Goal: Task Accomplishment & Management: Manage account settings

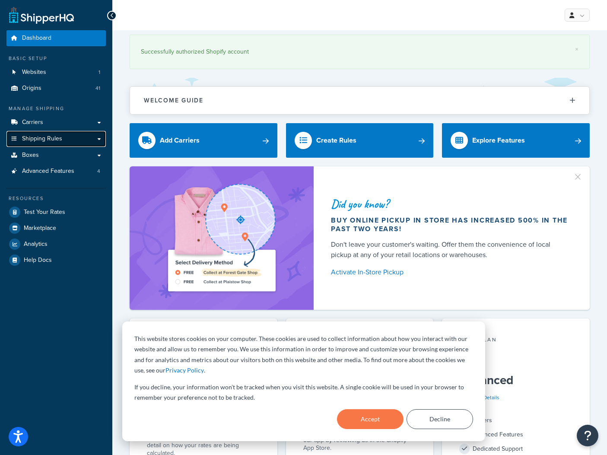
click at [34, 140] on span "Shipping Rules" at bounding box center [42, 138] width 40 height 7
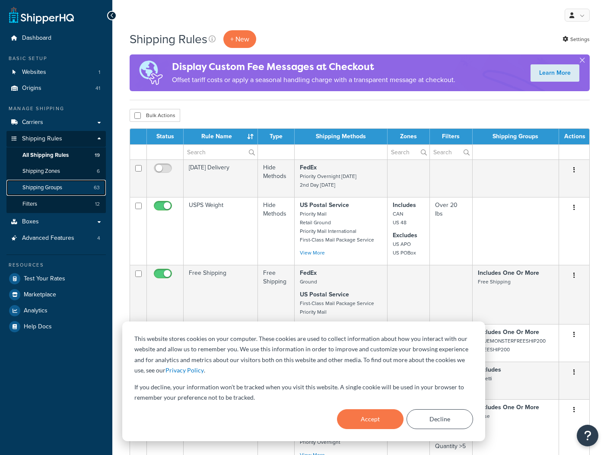
click at [52, 185] on span "Shipping Groups" at bounding box center [42, 187] width 40 height 7
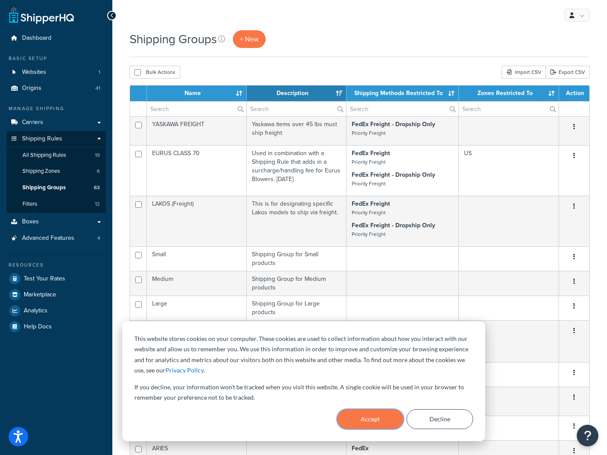
click at [384, 416] on button "Accept" at bounding box center [370, 419] width 66 height 20
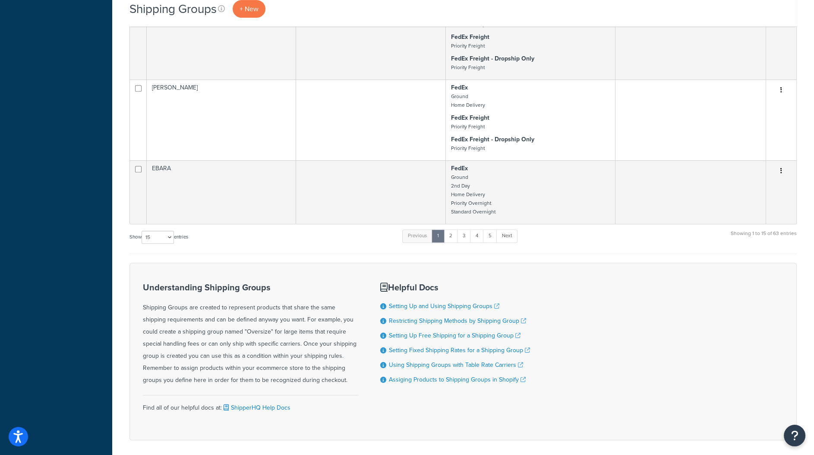
scroll to position [620, 0]
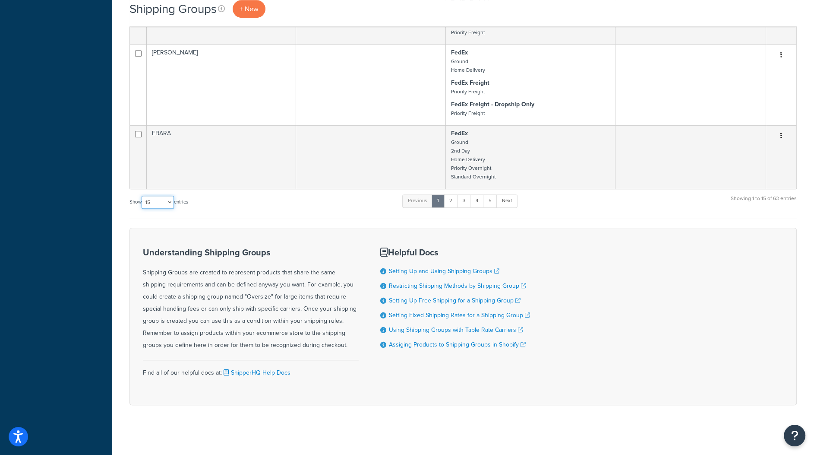
select select "100"
click option "100" at bounding box center [0, 0] width 0 height 0
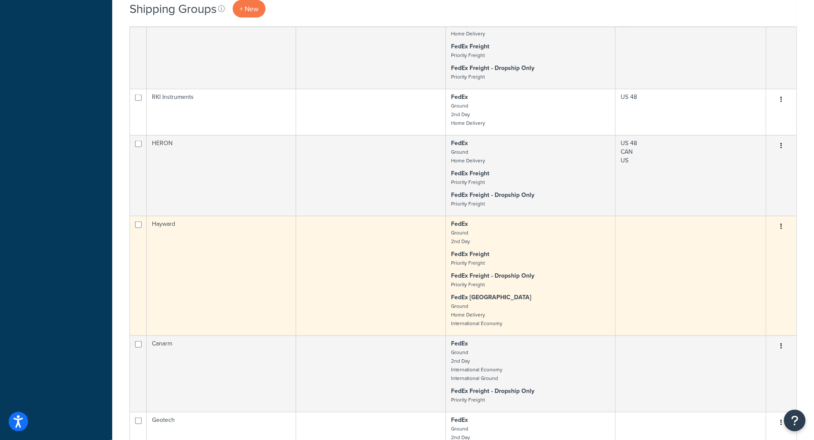
scroll to position [3001, 0]
click at [390, 253] on td at bounding box center [371, 275] width 150 height 120
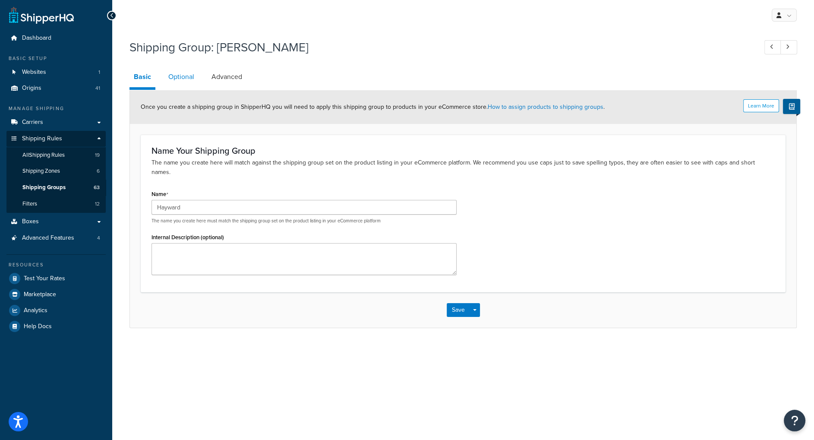
click at [187, 78] on link "Optional" at bounding box center [181, 76] width 35 height 21
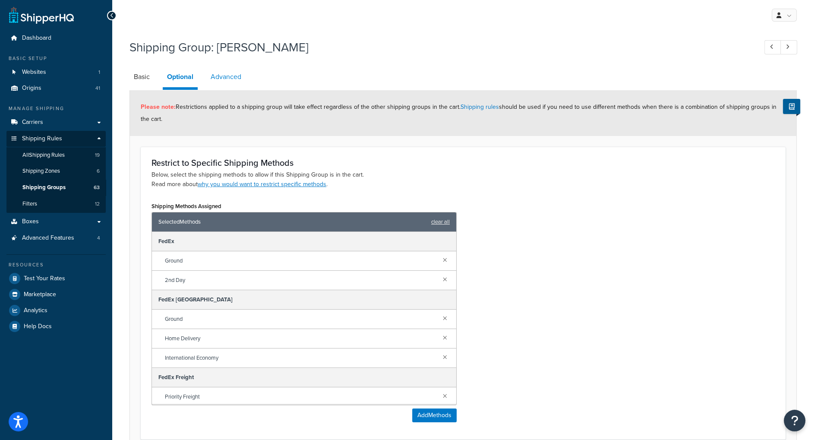
click at [231, 81] on link "Advanced" at bounding box center [225, 76] width 39 height 21
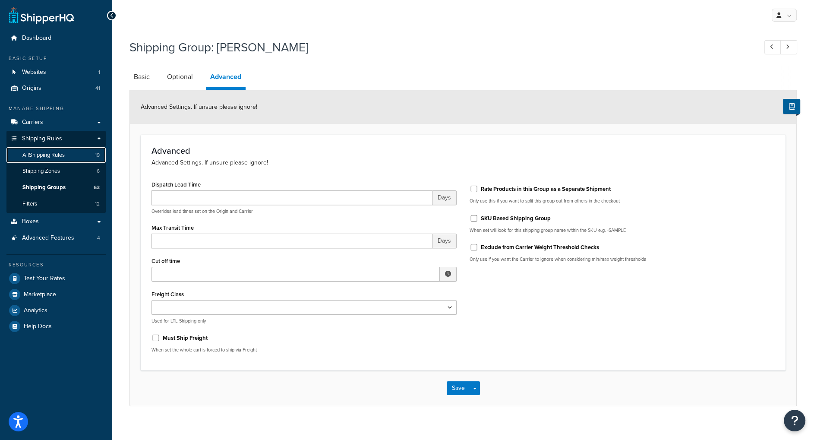
click at [60, 156] on span "All Shipping Rules" at bounding box center [43, 155] width 42 height 7
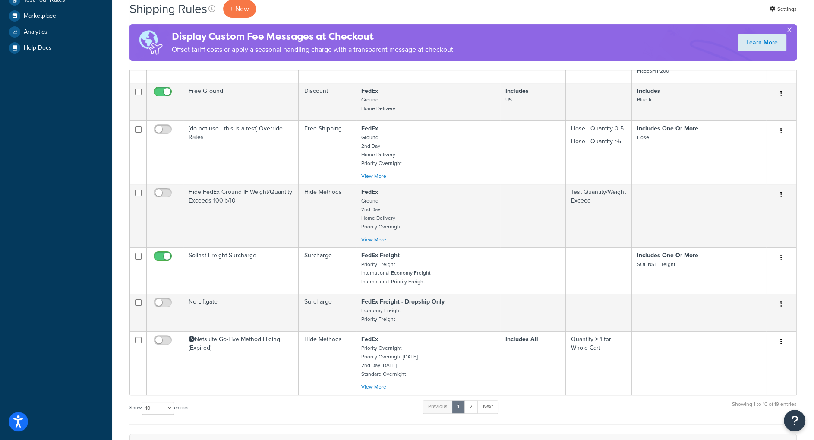
scroll to position [279, 0]
click at [469, 409] on link "2" at bounding box center [471, 407] width 14 height 13
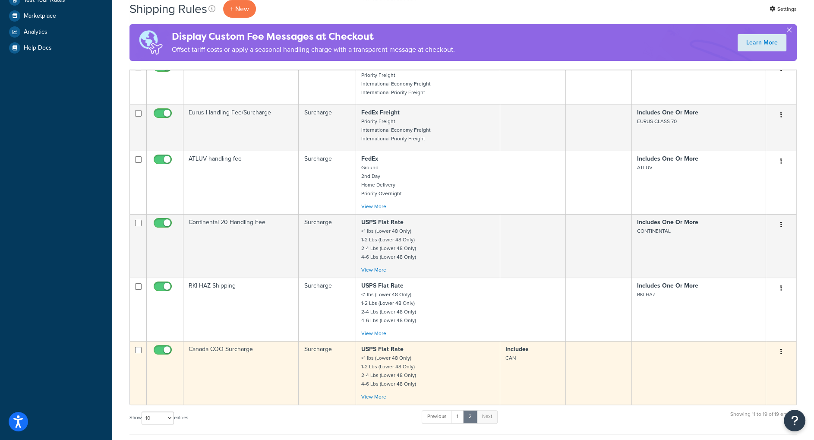
click at [658, 373] on td at bounding box center [699, 372] width 134 height 63
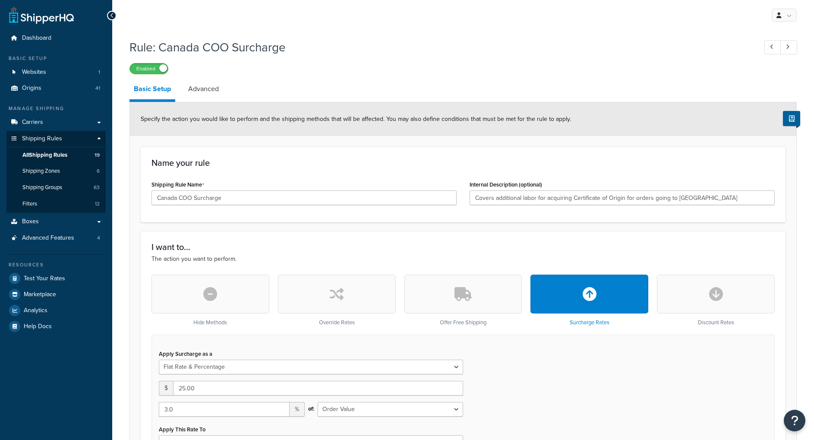
select select "FLAT_RATE_AND_PERCENTAGE"
select select "ORDER"
click at [57, 191] on span "Shipping Groups" at bounding box center [42, 187] width 40 height 7
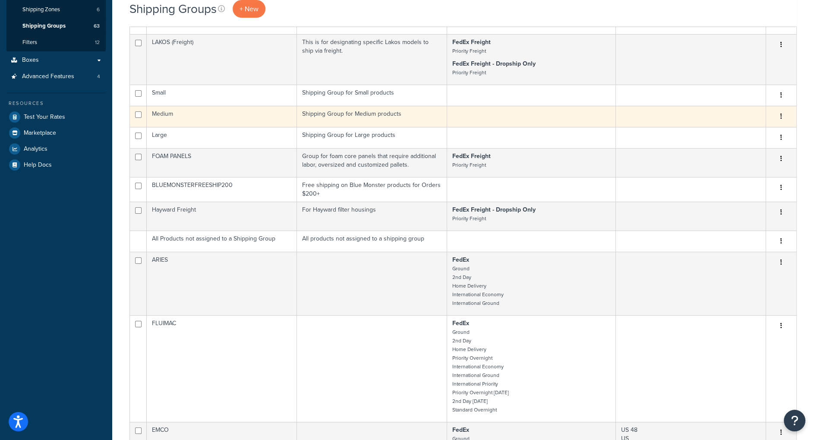
scroll to position [444, 0]
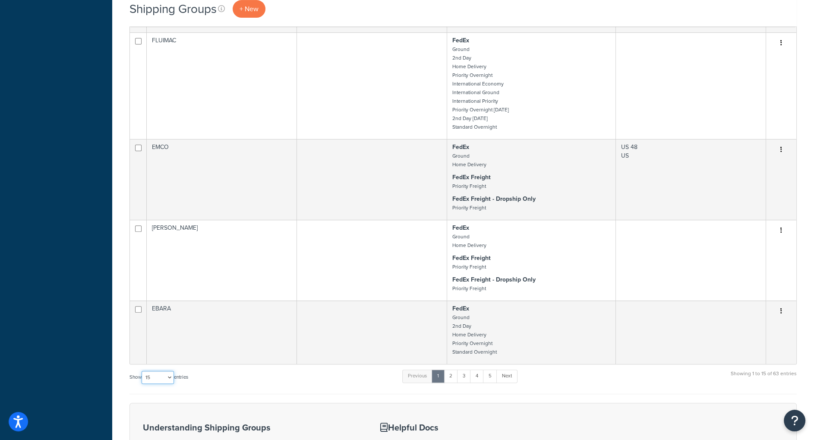
select select "100"
click option "100" at bounding box center [0, 0] width 0 height 0
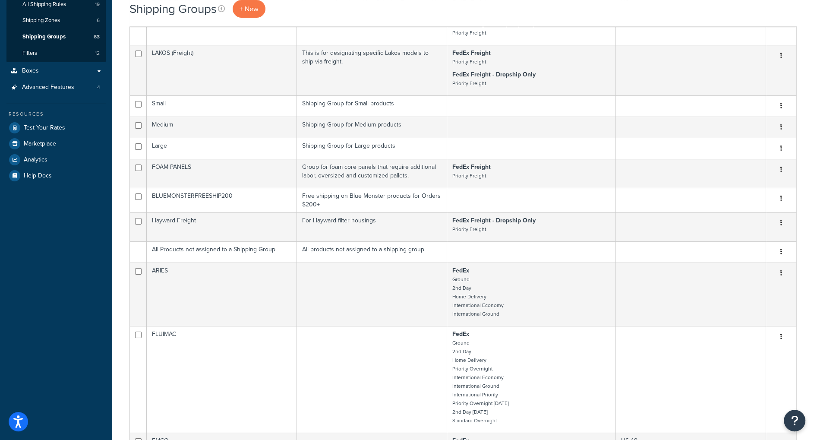
scroll to position [3001, 0]
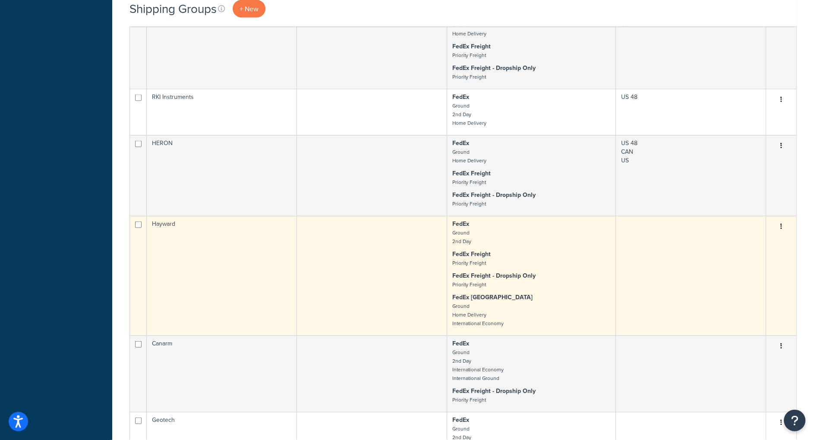
click at [620, 309] on td at bounding box center [691, 276] width 150 height 120
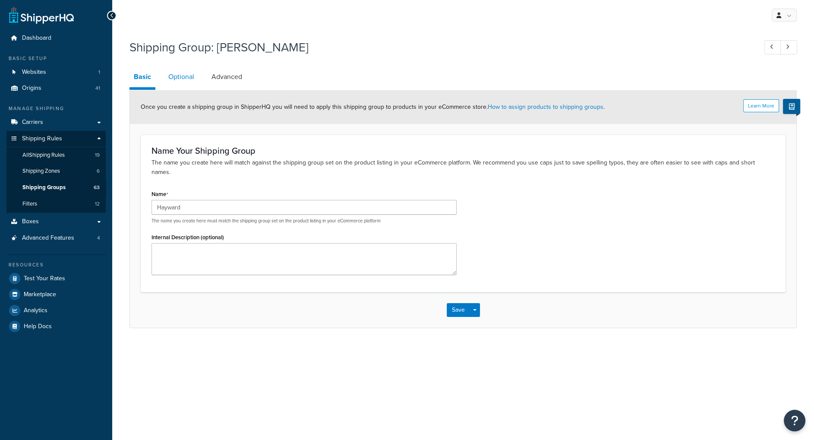
click at [184, 79] on link "Optional" at bounding box center [181, 76] width 35 height 21
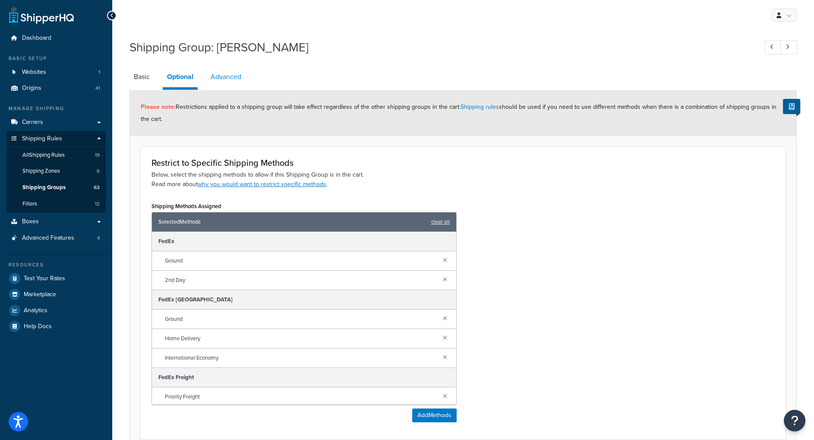
click at [234, 78] on link "Advanced" at bounding box center [225, 76] width 39 height 21
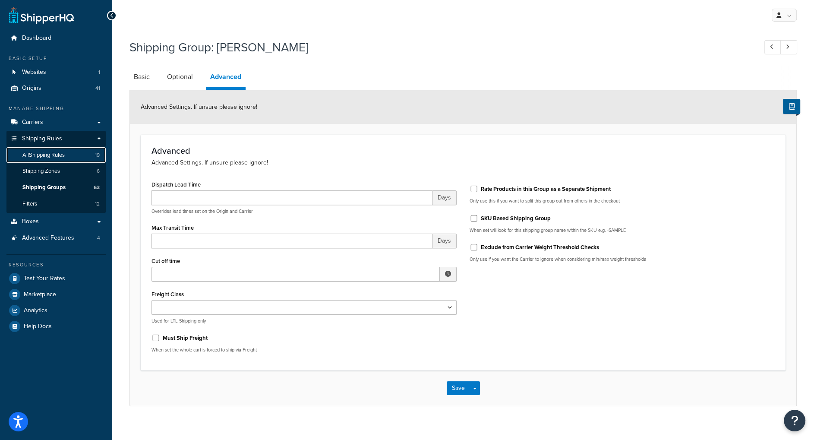
click at [68, 156] on link "All Shipping Rules 19" at bounding box center [55, 155] width 99 height 16
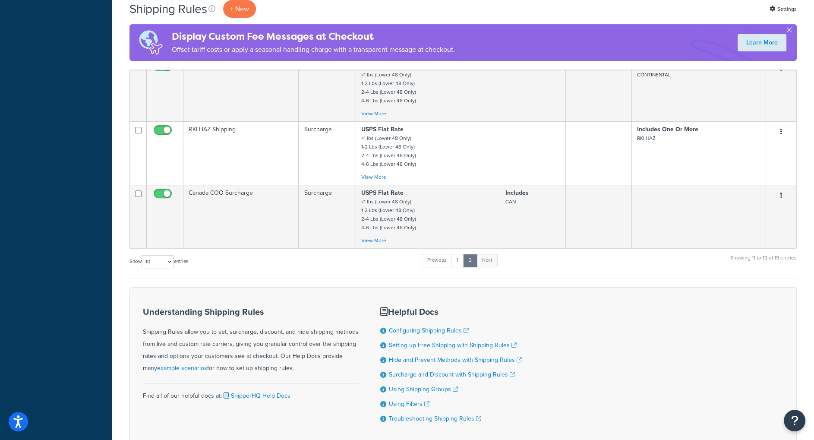
scroll to position [490, 0]
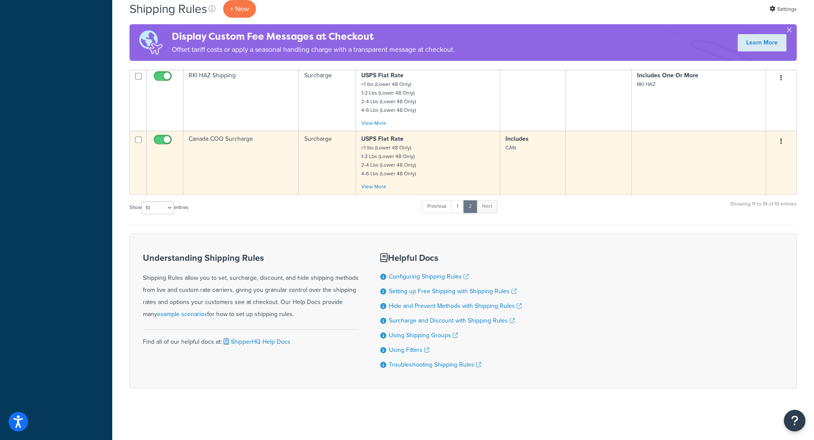
click at [257, 150] on td "Canada COO Surcharge" at bounding box center [241, 162] width 115 height 63
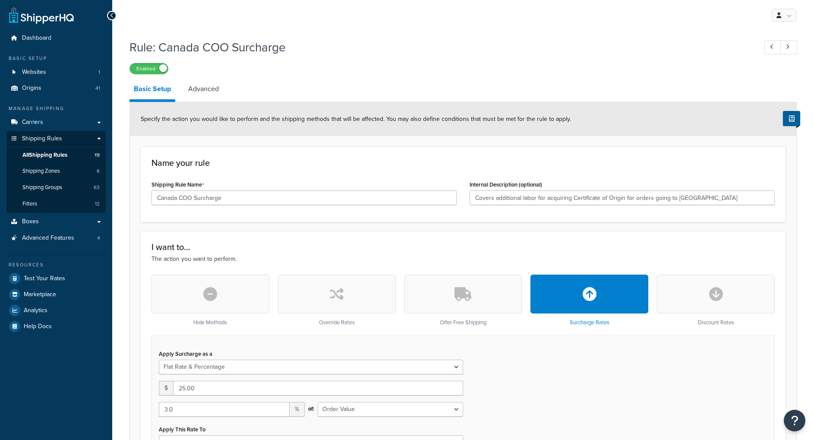
select select "FLAT_RATE_AND_PERCENTAGE"
select select "ORDER"
click at [195, 87] on link "Advanced" at bounding box center [203, 89] width 39 height 21
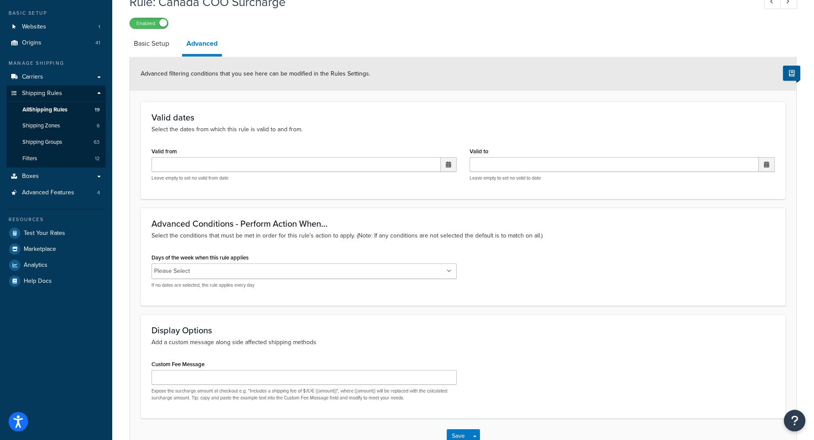
scroll to position [43, 0]
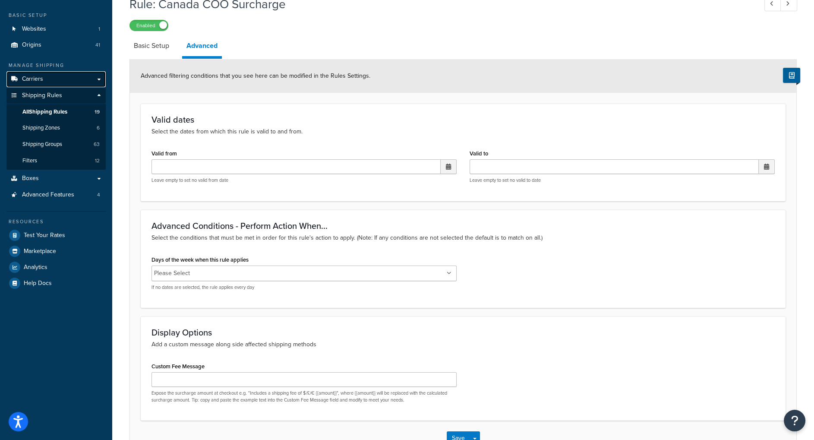
click at [51, 77] on link "Carriers" at bounding box center [55, 79] width 99 height 16
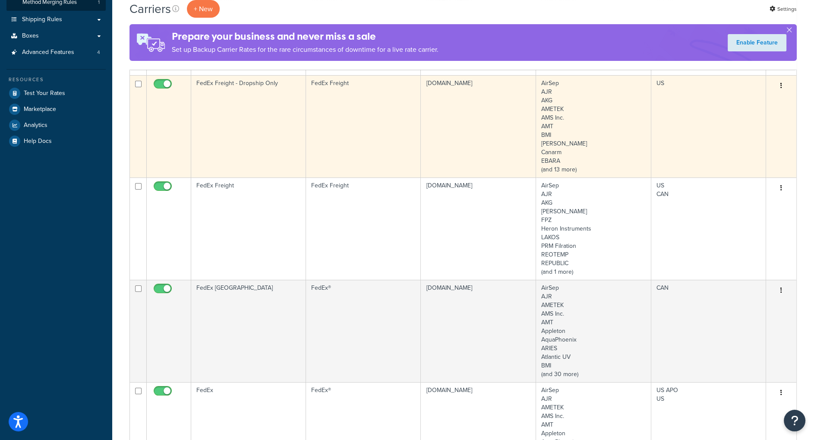
scroll to position [155, 0]
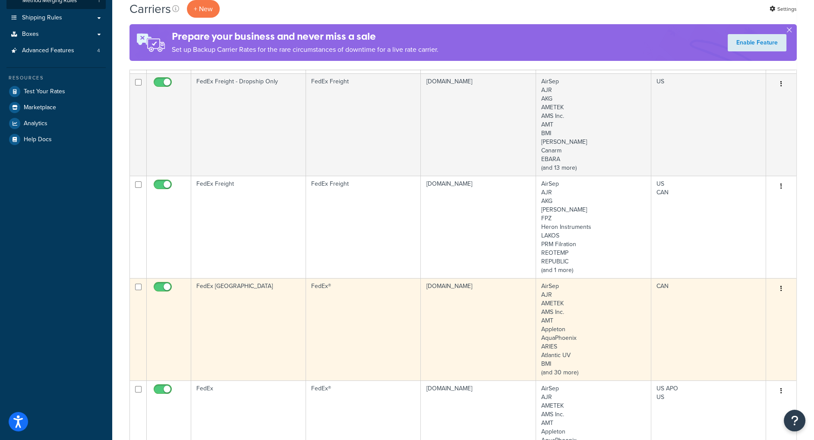
click at [425, 312] on td "[DOMAIN_NAME]" at bounding box center [478, 329] width 115 height 102
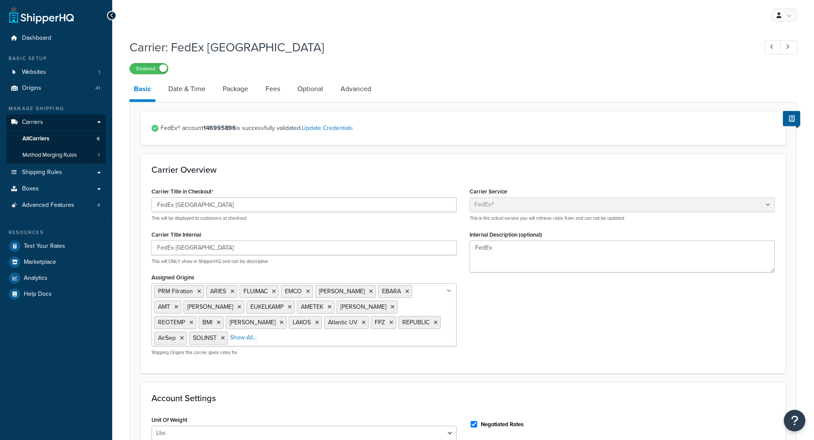
select select "fedEx"
select select "REGULAR_PICKUP"
select select "YOUR_PACKAGING"
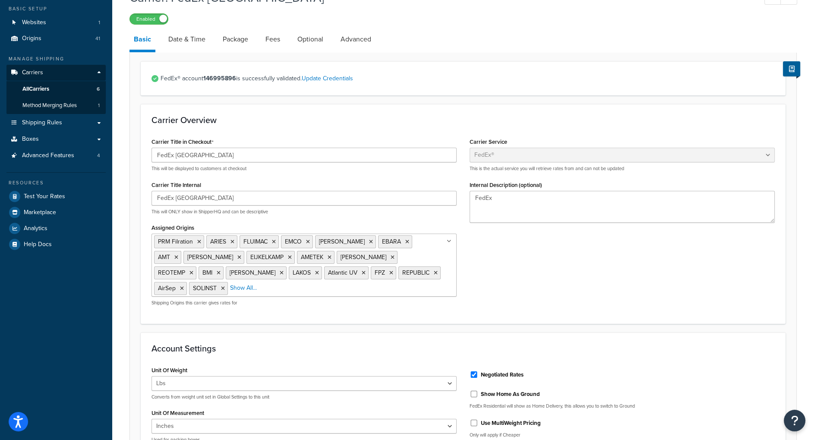
scroll to position [34, 0]
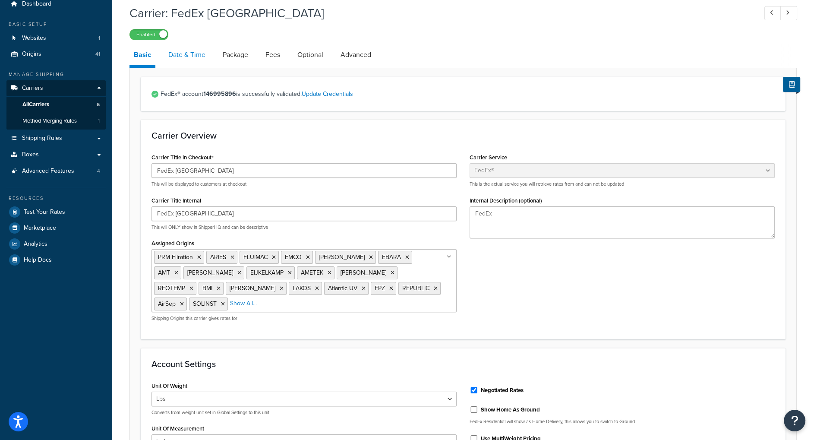
click at [196, 53] on link "Date & Time" at bounding box center [187, 54] width 46 height 21
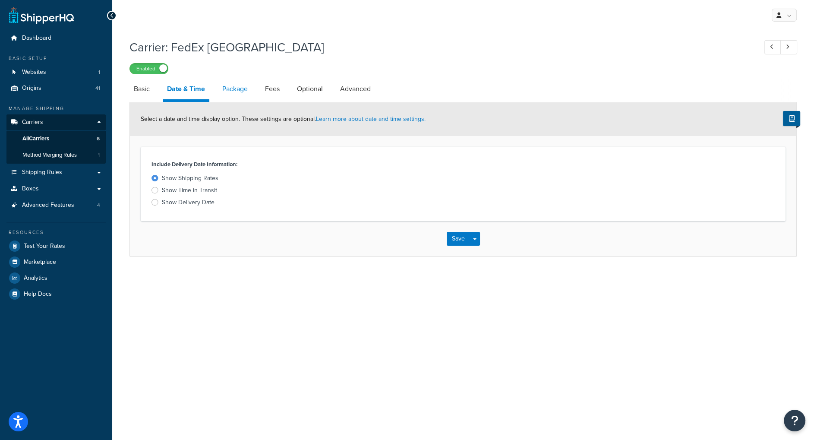
click at [233, 88] on link "Package" at bounding box center [235, 89] width 34 height 21
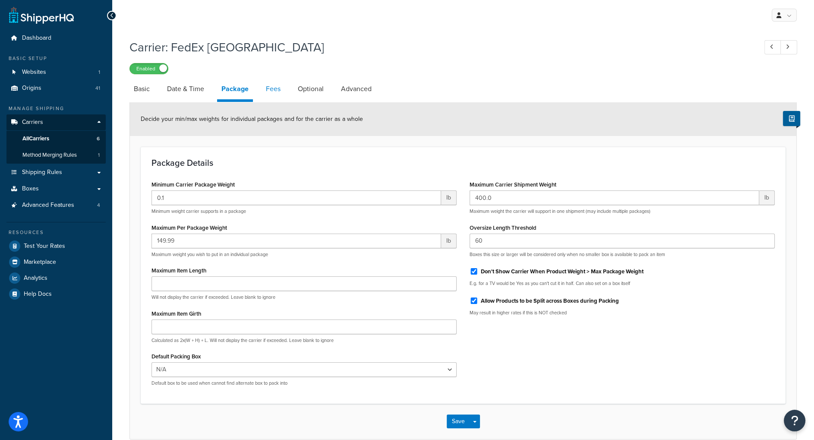
click at [275, 90] on link "Fees" at bounding box center [273, 89] width 23 height 21
select select "AFTER"
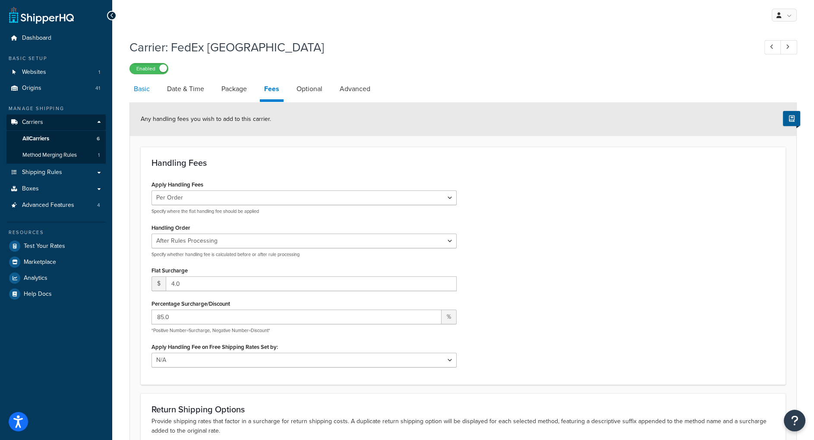
click at [146, 91] on link "Basic" at bounding box center [142, 89] width 25 height 21
select select "fedEx"
select select "REGULAR_PICKUP"
select select "YOUR_PACKAGING"
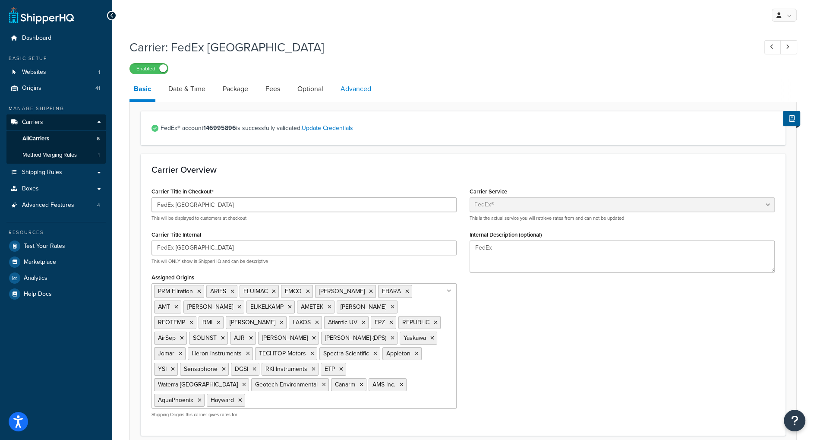
click at [351, 90] on link "Advanced" at bounding box center [355, 89] width 39 height 21
select select "false"
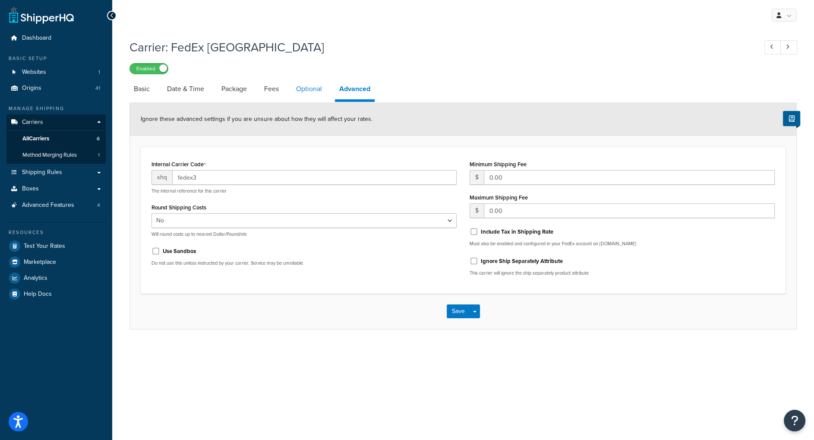
click at [304, 92] on link "Optional" at bounding box center [309, 89] width 35 height 21
select select "business"
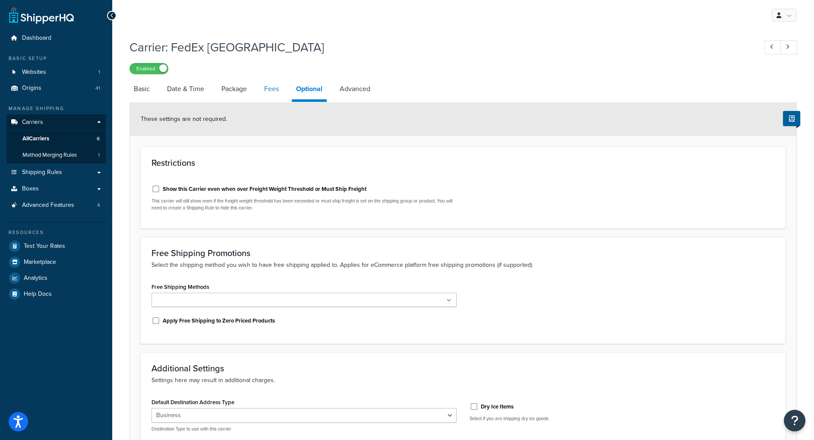
click at [274, 94] on link "Fees" at bounding box center [271, 89] width 23 height 21
select select "AFTER"
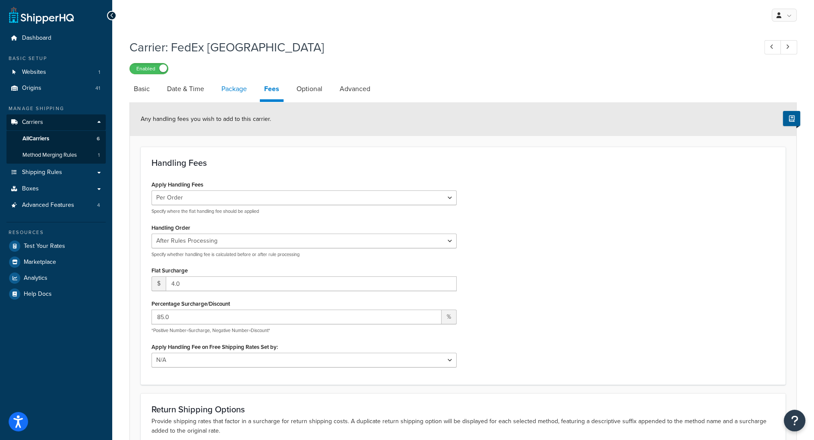
click at [232, 92] on link "Package" at bounding box center [234, 89] width 34 height 21
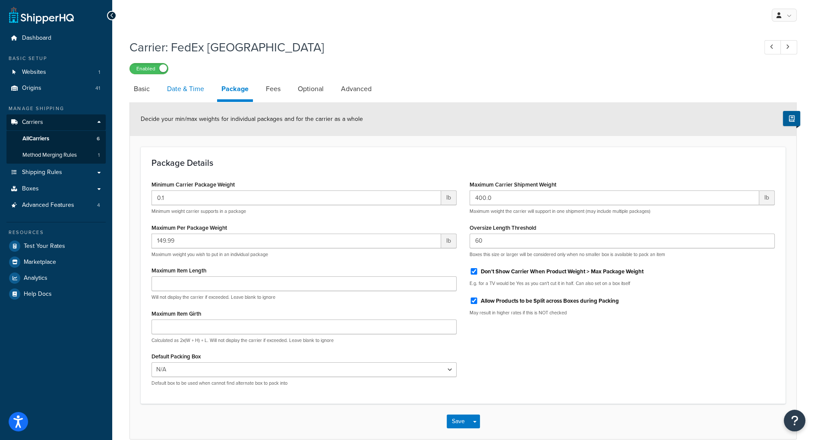
click at [191, 92] on link "Date & Time" at bounding box center [186, 89] width 46 height 21
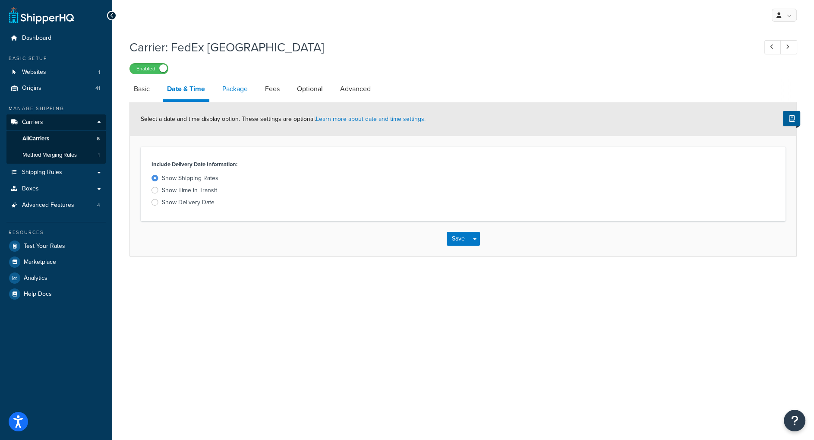
click at [235, 93] on link "Package" at bounding box center [235, 89] width 34 height 21
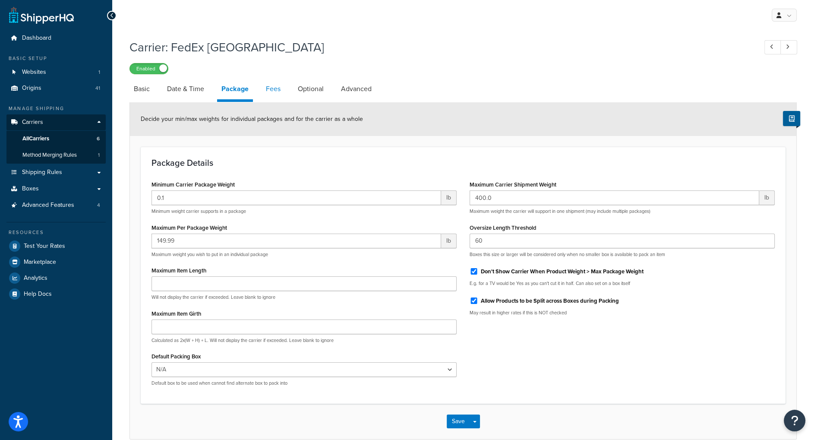
click at [273, 92] on link "Fees" at bounding box center [273, 89] width 23 height 21
select select "AFTER"
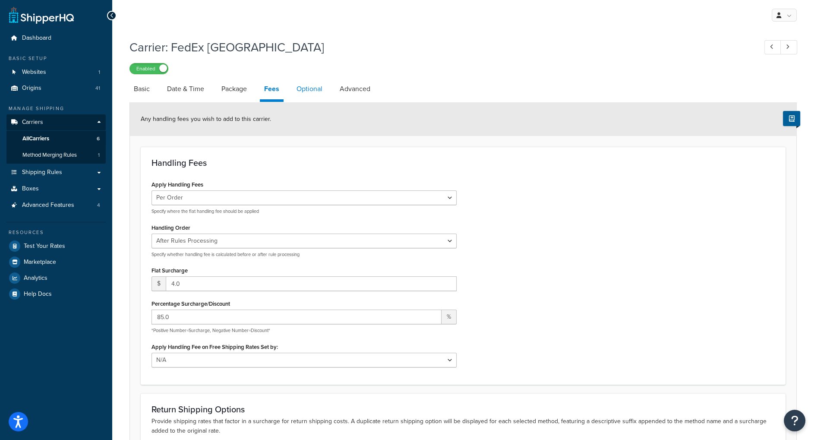
click at [312, 92] on link "Optional" at bounding box center [309, 89] width 35 height 21
select select "business"
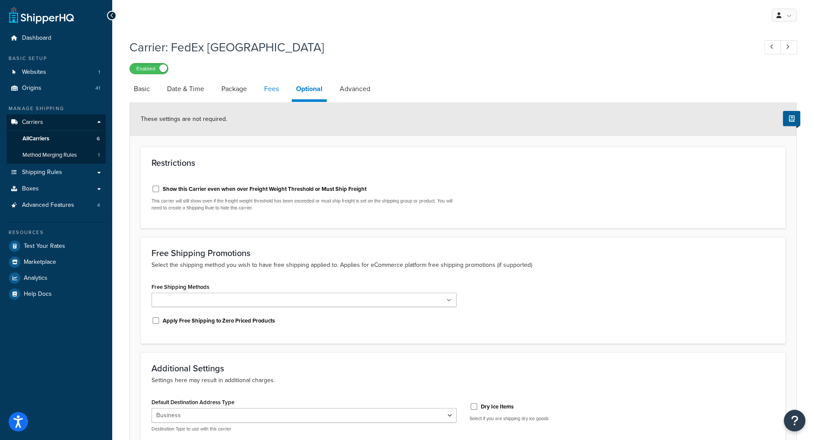
click at [273, 92] on link "Fees" at bounding box center [271, 89] width 23 height 21
select select "AFTER"
